Goal: Task Accomplishment & Management: Manage account settings

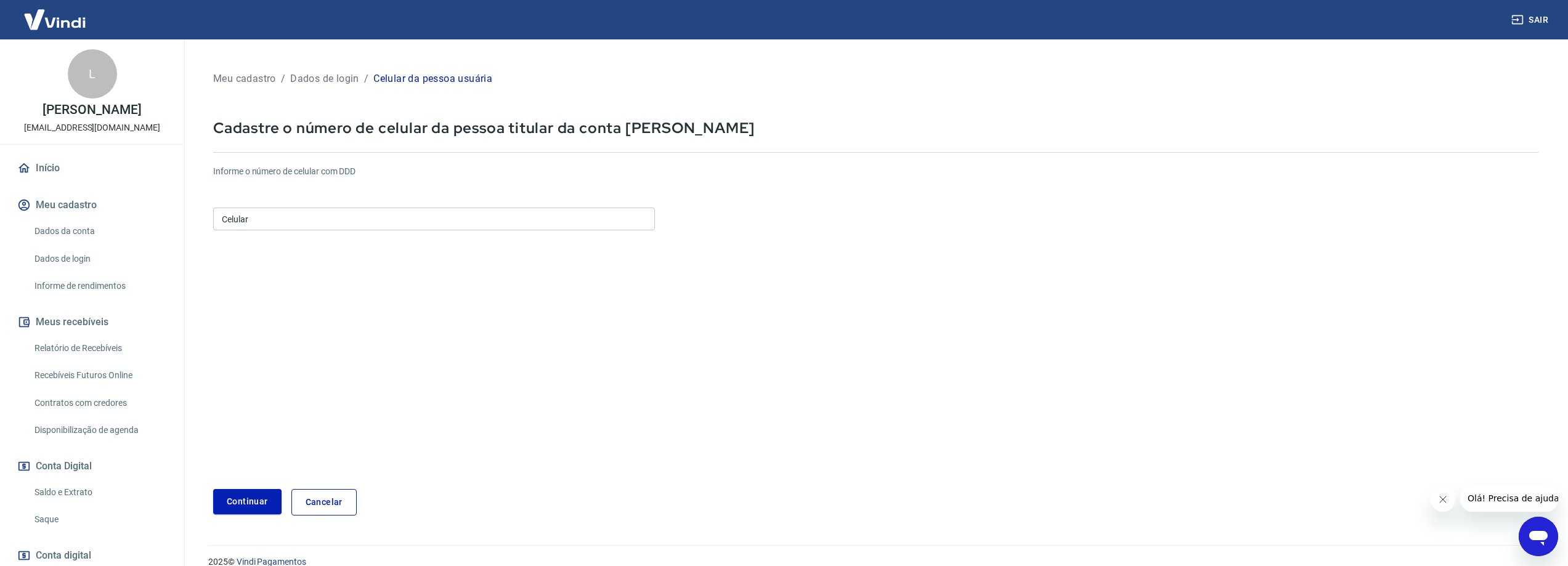
click at [273, 225] on input "Celular" at bounding box center [434, 219] width 442 height 23
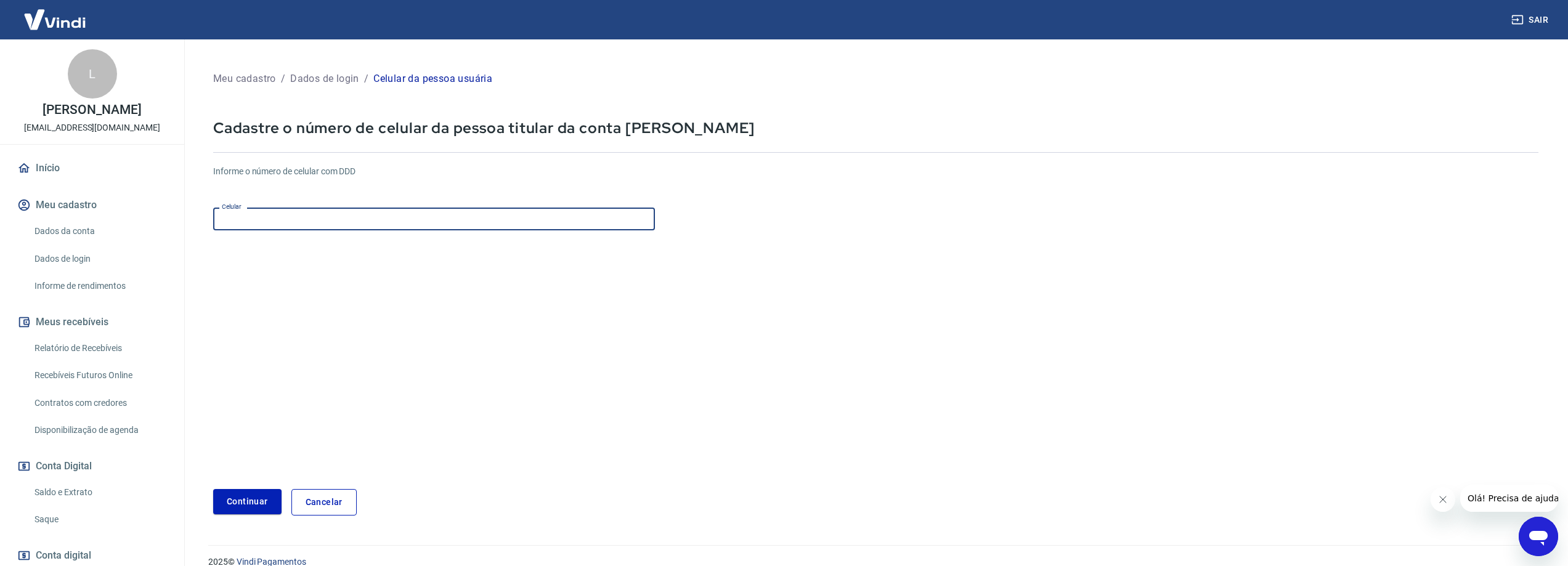
type input "(21) 99911-9092"
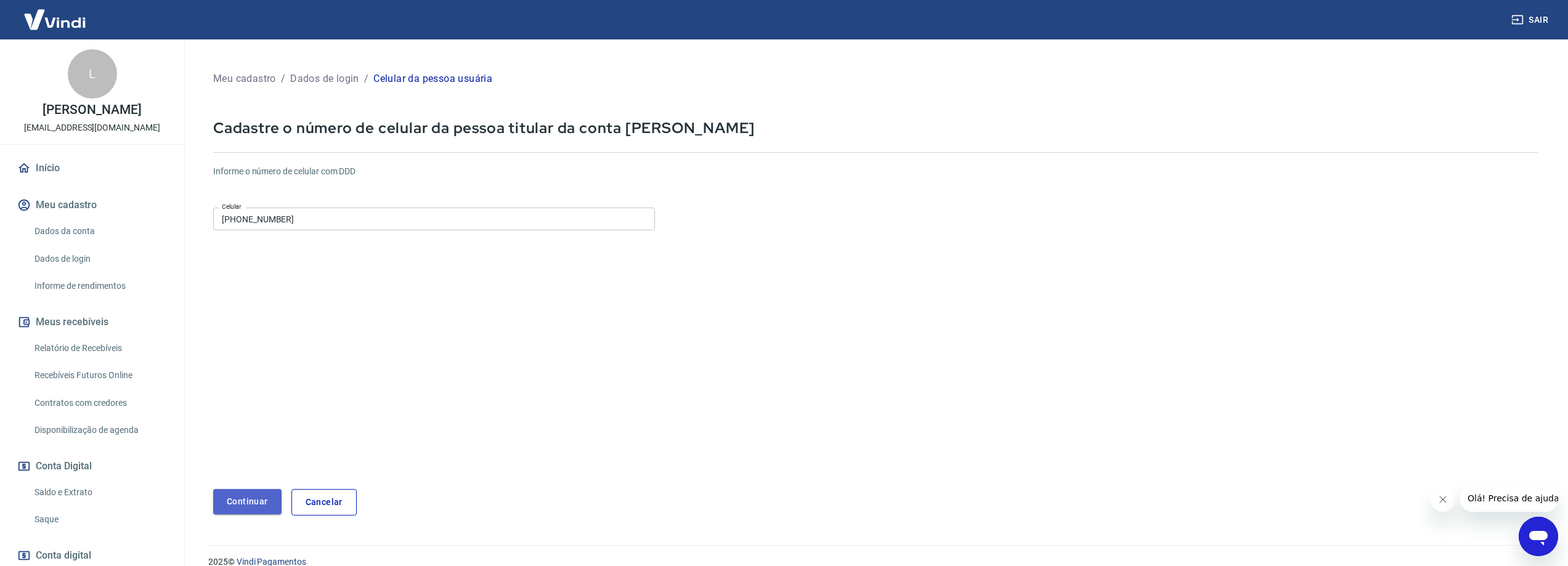
click at [249, 504] on button "Continuar" at bounding box center [247, 501] width 68 height 25
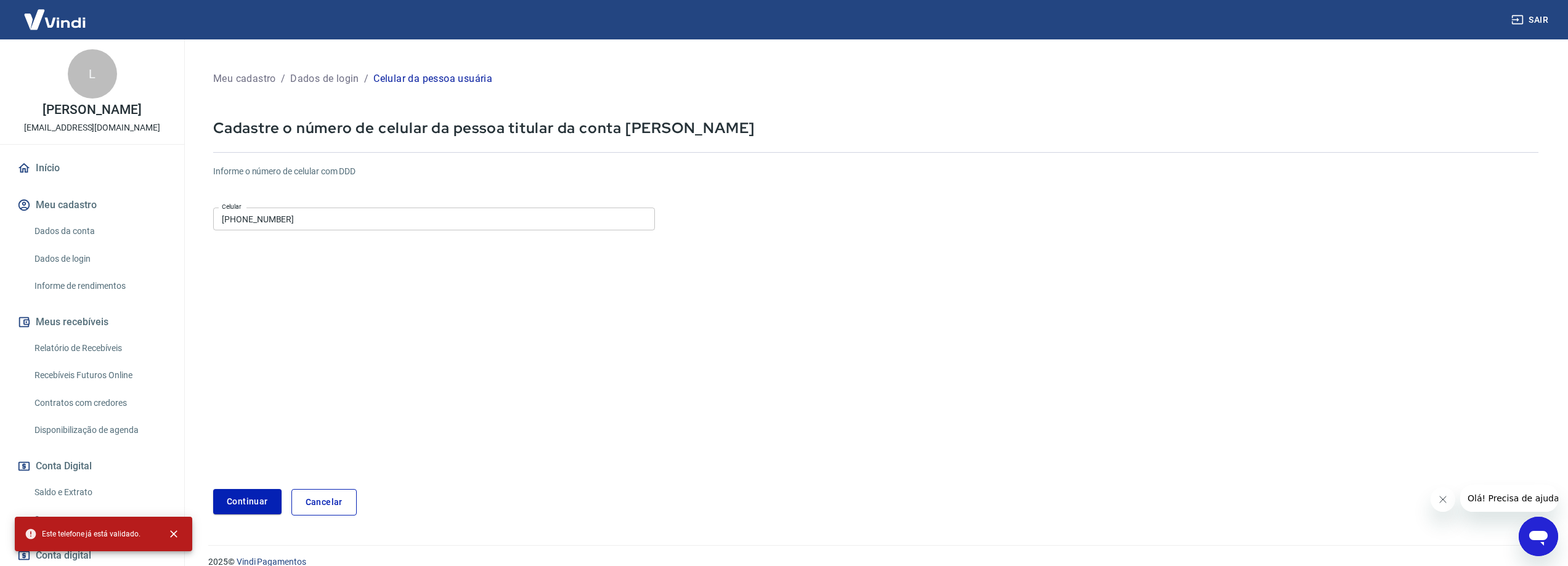
drag, startPoint x: 53, startPoint y: 8, endPoint x: 48, endPoint y: 19, distance: 12.1
click at [52, 10] on img at bounding box center [55, 19] width 80 height 37
